Goal: Task Accomplishment & Management: Manage account settings

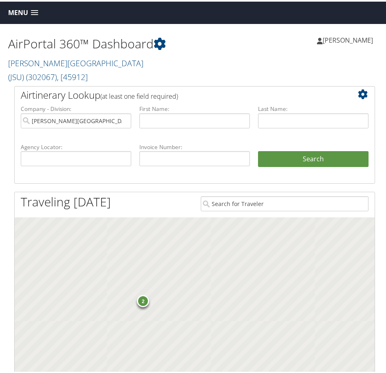
click at [18, 12] on span "Menu" at bounding box center [18, 11] width 20 height 8
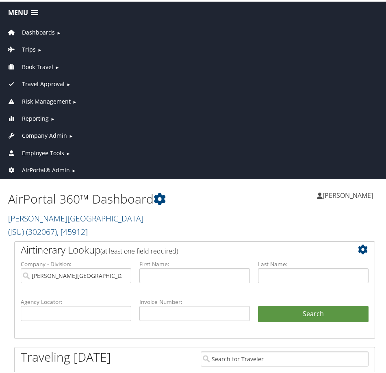
click at [39, 165] on span "AirPortal® Admin" at bounding box center [46, 168] width 48 height 9
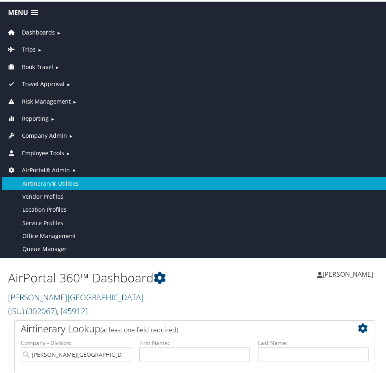
click at [50, 185] on link "Airtinerary® Utilities" at bounding box center [195, 182] width 386 height 13
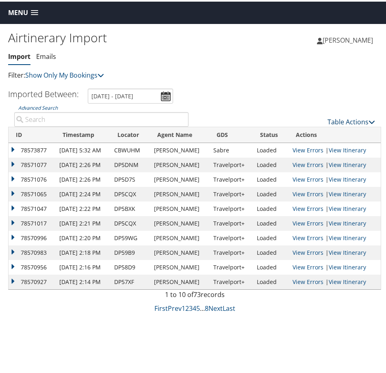
click at [345, 119] on link "Table Actions" at bounding box center [352, 120] width 48 height 9
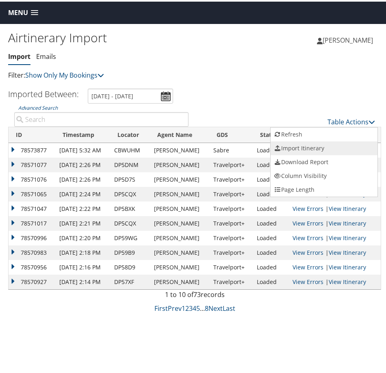
click at [313, 147] on link "Import Itinerary" at bounding box center [324, 147] width 107 height 14
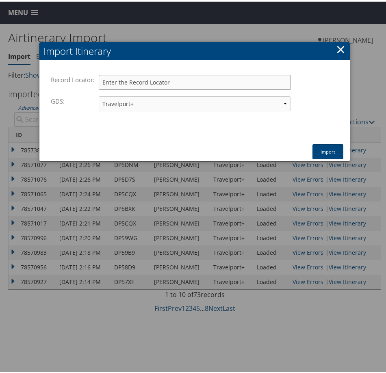
click at [159, 82] on input "Record Locator:" at bounding box center [195, 80] width 192 height 15
paste input "GUGEUD"
type input "GUGEUD"
click at [343, 150] on div "Import" at bounding box center [194, 150] width 307 height 20
click at [149, 102] on select "Travelport+ Worldspan Apollo Sabre Amadeus" at bounding box center [195, 102] width 192 height 15
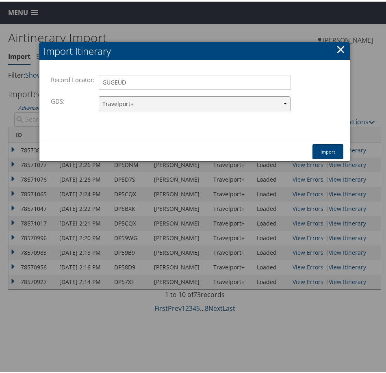
select select "1W"
click at [99, 95] on select "Travelport+ Worldspan Apollo Sabre Amadeus" at bounding box center [195, 102] width 192 height 15
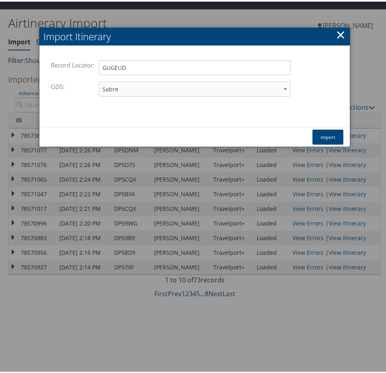
scroll to position [22, 0]
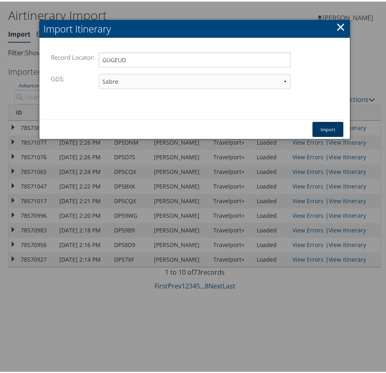
click at [327, 127] on button "Import" at bounding box center [328, 127] width 31 height 15
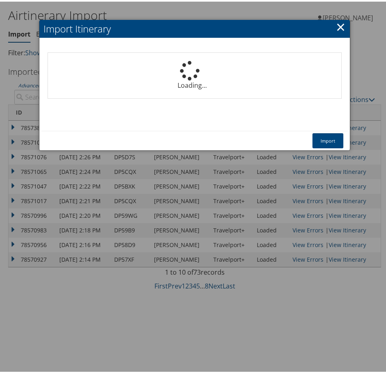
select select "1P"
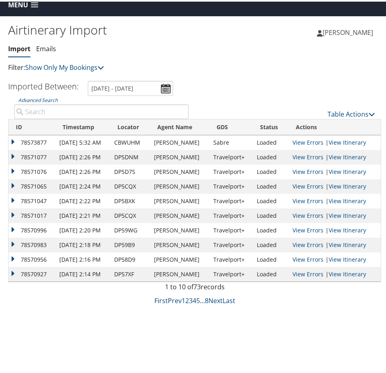
scroll to position [0, 0]
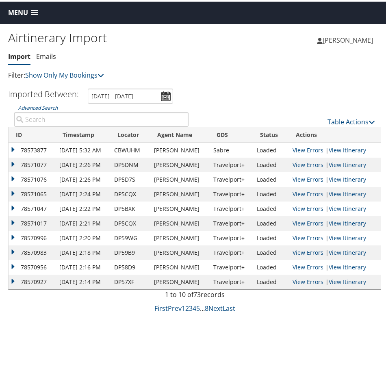
click at [18, 7] on span "Menu" at bounding box center [18, 11] width 20 height 8
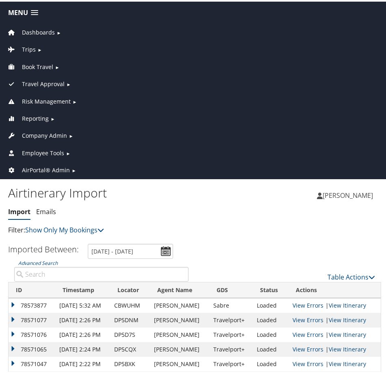
click at [38, 133] on span "Company Admin" at bounding box center [44, 134] width 45 height 9
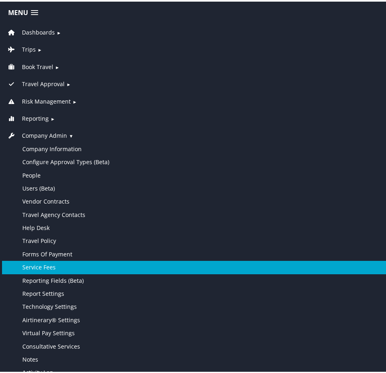
click at [59, 268] on link "Service Fees" at bounding box center [195, 266] width 386 height 13
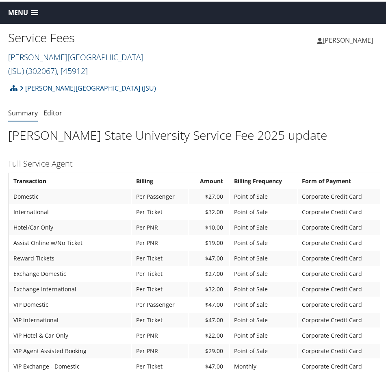
click at [81, 52] on link "Jackson State University (JSU) ( 302067 ) , [ 45912 ]" at bounding box center [75, 62] width 135 height 25
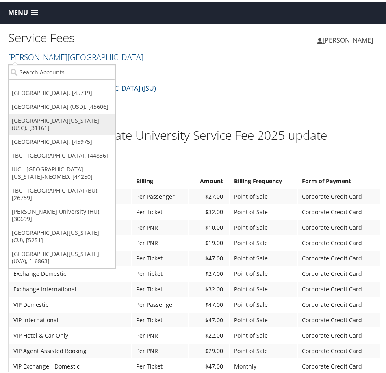
click at [56, 127] on link "University of Southern California (USC), [31161]" at bounding box center [62, 122] width 107 height 21
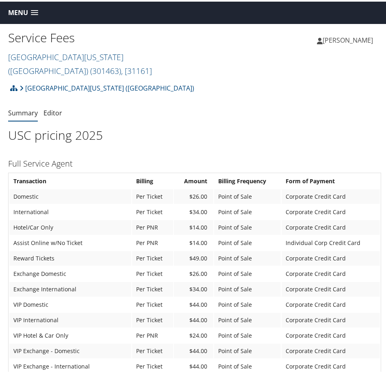
click at [11, 11] on span "Menu" at bounding box center [18, 11] width 20 height 8
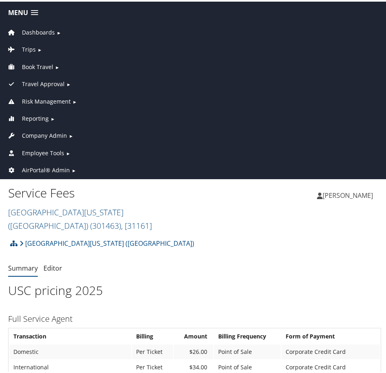
click at [51, 165] on span "AirPortal® Admin" at bounding box center [46, 168] width 48 height 9
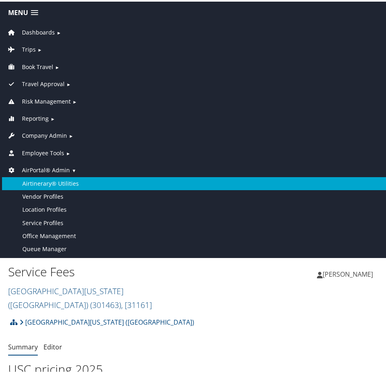
click at [51, 184] on link "Airtinerary® Utilities" at bounding box center [195, 182] width 386 height 13
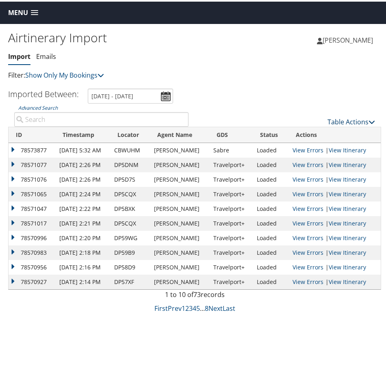
click at [336, 119] on link "Table Actions" at bounding box center [352, 120] width 48 height 9
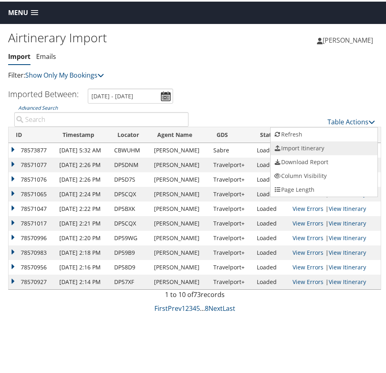
click at [316, 149] on link "Import Itinerary" at bounding box center [324, 147] width 107 height 14
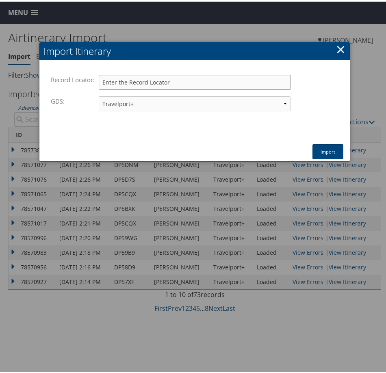
click at [126, 77] on input "Record Locator:" at bounding box center [195, 80] width 192 height 15
paste input "DPHNL6"
type input "DPHNL6"
click at [330, 151] on button "Import" at bounding box center [328, 150] width 31 height 15
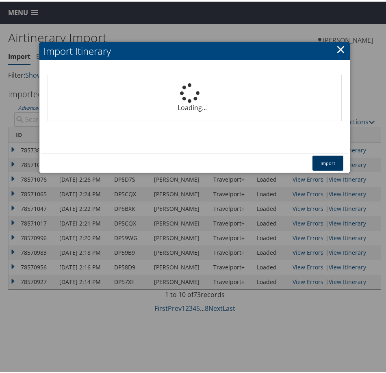
select select "1P"
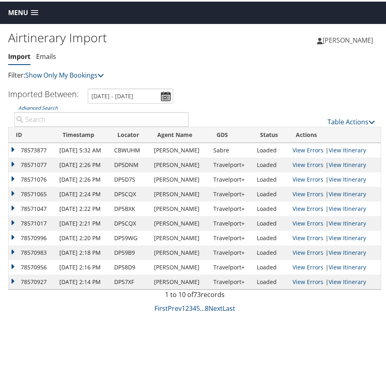
click at [15, 10] on span "Menu" at bounding box center [18, 11] width 20 height 8
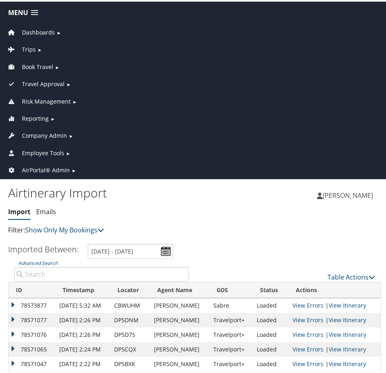
click at [37, 131] on span "Company Admin" at bounding box center [44, 134] width 45 height 9
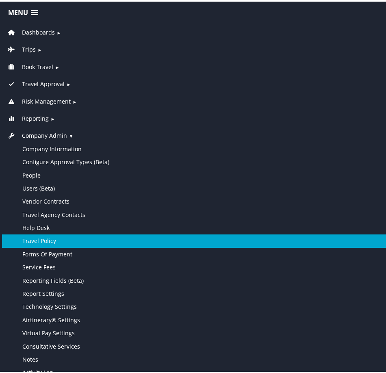
click at [38, 241] on link "Travel Policy" at bounding box center [195, 239] width 386 height 13
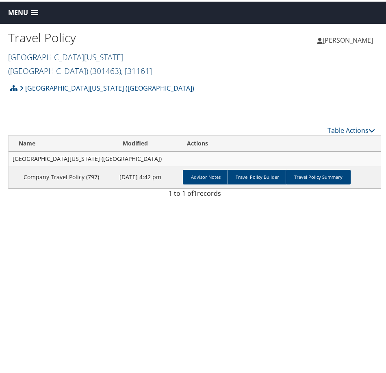
click at [85, 59] on link "University of Southern California (USC) ( 301463 ) , [ 31161 ]" at bounding box center [80, 62] width 144 height 25
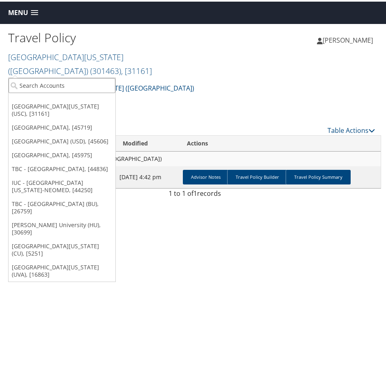
click at [85, 90] on input "search" at bounding box center [62, 83] width 107 height 15
type input "university of denver"
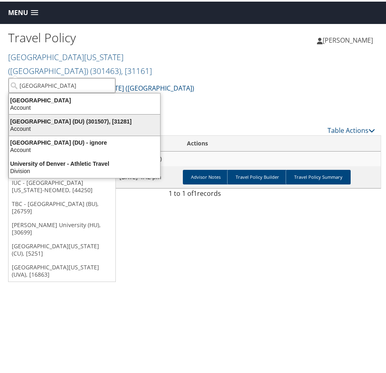
click at [57, 122] on div "University of Denver (DU) (301507), [31281]" at bounding box center [84, 119] width 161 height 7
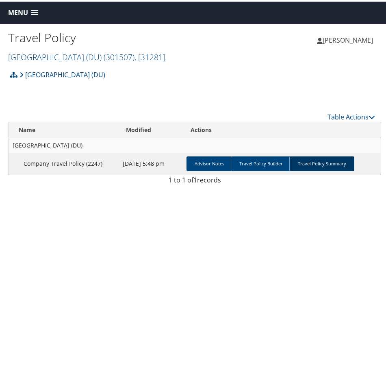
click at [340, 159] on link "Travel Policy Summary" at bounding box center [322, 162] width 65 height 15
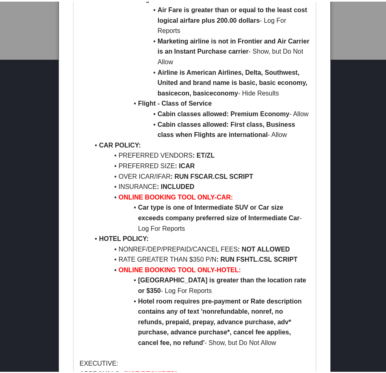
scroll to position [325, 0]
